Goal: Task Accomplishment & Management: Manage account settings

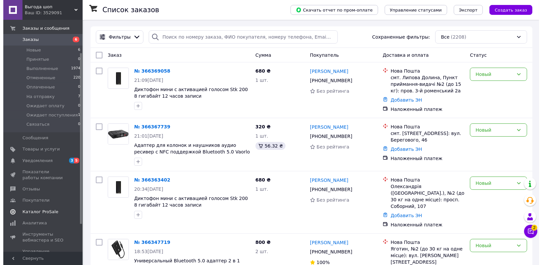
scroll to position [83, 0]
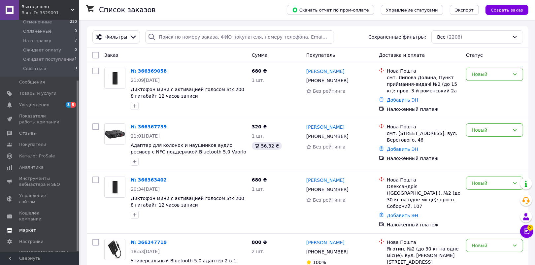
click at [30, 225] on link "Маркет" at bounding box center [40, 230] width 81 height 11
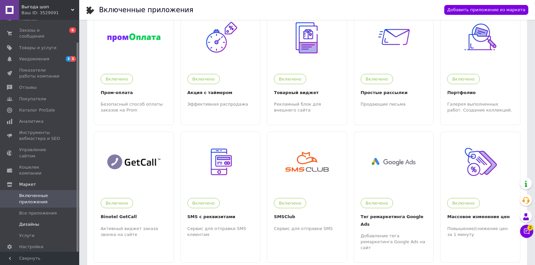
scroll to position [41, 0]
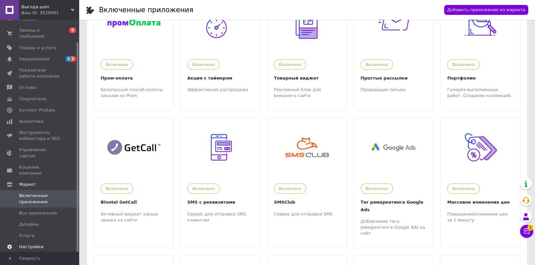
click at [33, 241] on link "Настройки" at bounding box center [40, 246] width 81 height 11
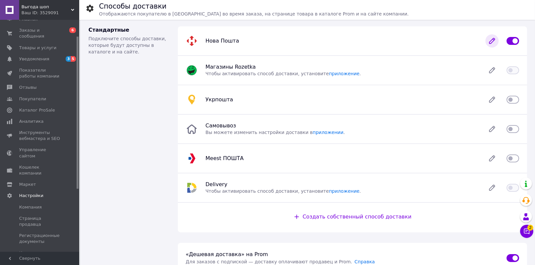
click at [488, 40] on icon at bounding box center [492, 40] width 13 height 13
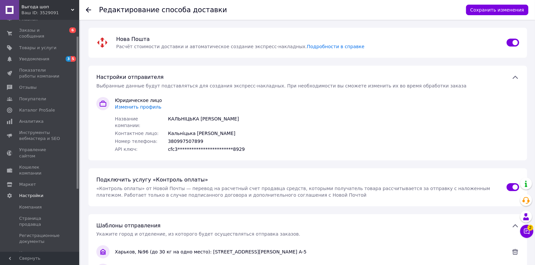
click at [149, 108] on span "Изменить профиль" at bounding box center [138, 106] width 47 height 5
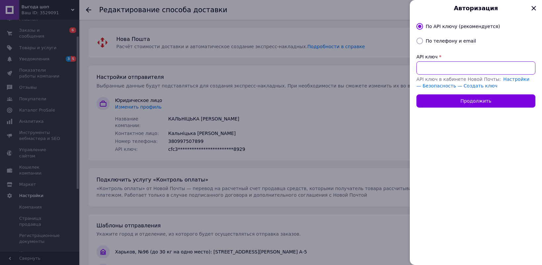
click at [465, 70] on input "API ключ" at bounding box center [475, 67] width 119 height 13
paste input "06309384d3dd4c2c129ee3f5747d4c74"
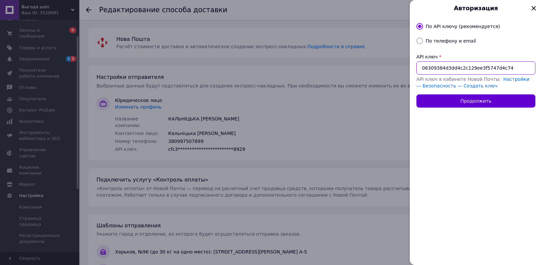
type input "06309384d3dd4c2c129ee3f5747d4c74"
click at [478, 102] on button "Продолжить" at bounding box center [475, 100] width 119 height 13
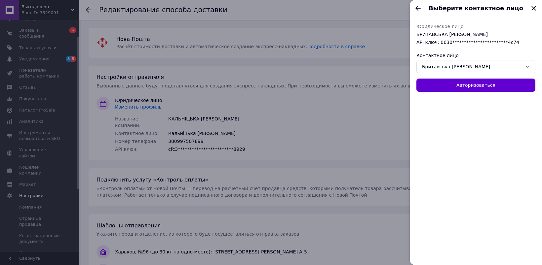
click at [478, 83] on button "Авторизоваться" at bounding box center [475, 85] width 119 height 13
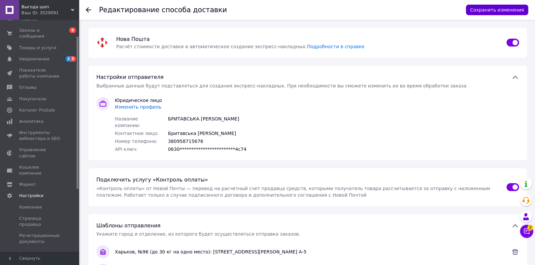
click at [492, 12] on button "Сохранить изменения" at bounding box center [497, 10] width 62 height 11
